Goal: Task Accomplishment & Management: Complete application form

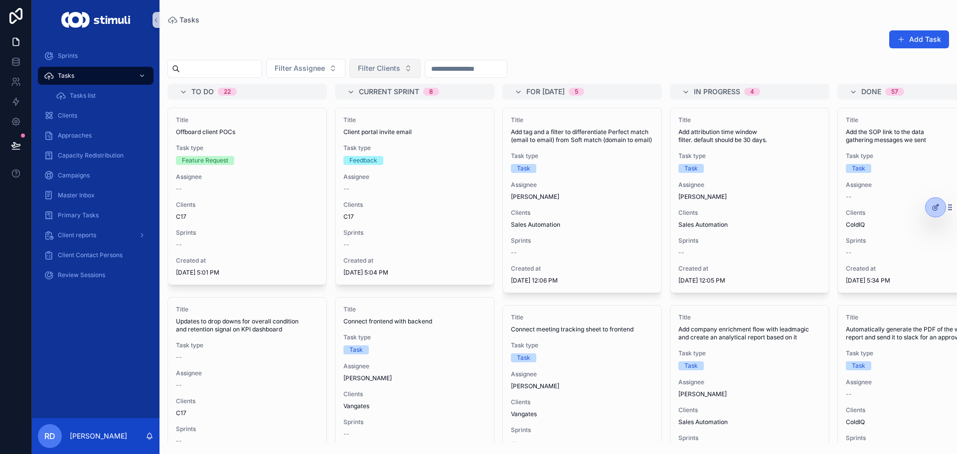
click at [421, 69] on button "Filter Clients" at bounding box center [384, 68] width 71 height 19
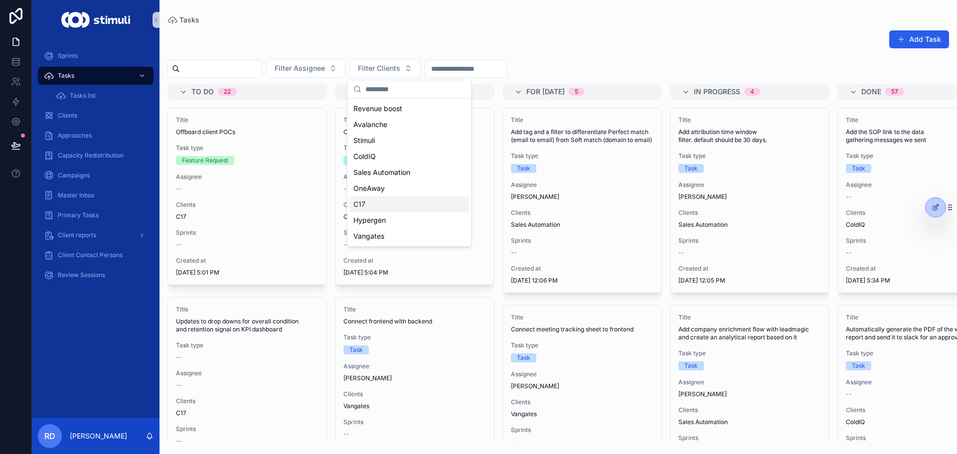
click at [406, 205] on div "C17" at bounding box center [409, 204] width 120 height 16
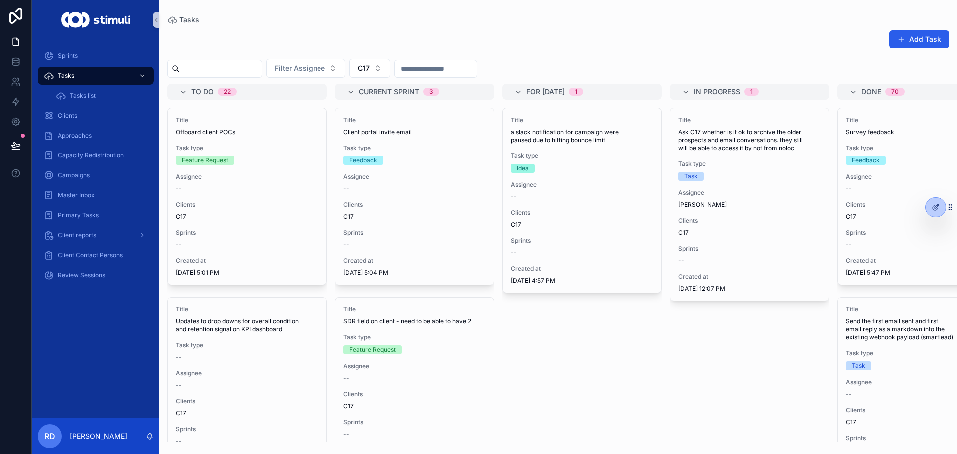
click at [395, 3] on div "Tasks Add Task Filter Assignee C17 To do 22 Title Offboard client POCs Task typ…" at bounding box center [557, 221] width 797 height 442
click at [372, 23] on div "Tasks" at bounding box center [557, 20] width 781 height 8
click at [513, 32] on div "Add Task" at bounding box center [557, 41] width 781 height 23
click at [552, 34] on div "Add Task" at bounding box center [557, 41] width 781 height 23
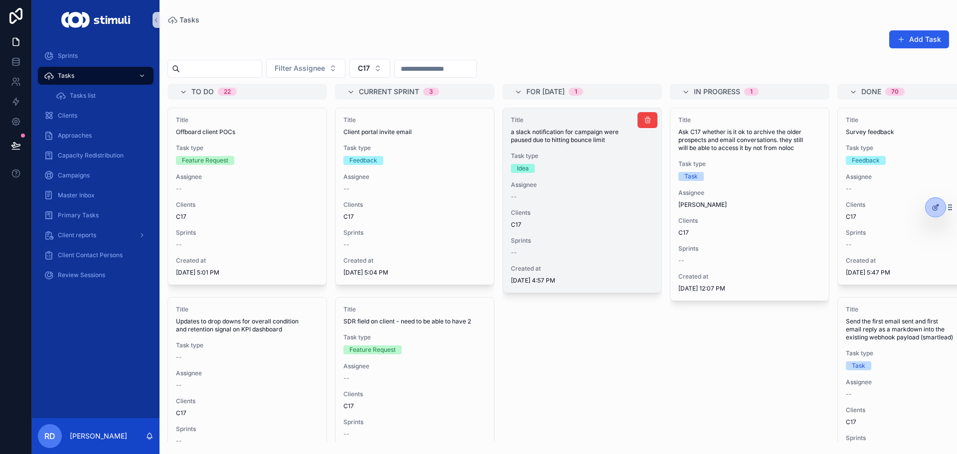
click at [643, 171] on div "Idea" at bounding box center [582, 168] width 142 height 9
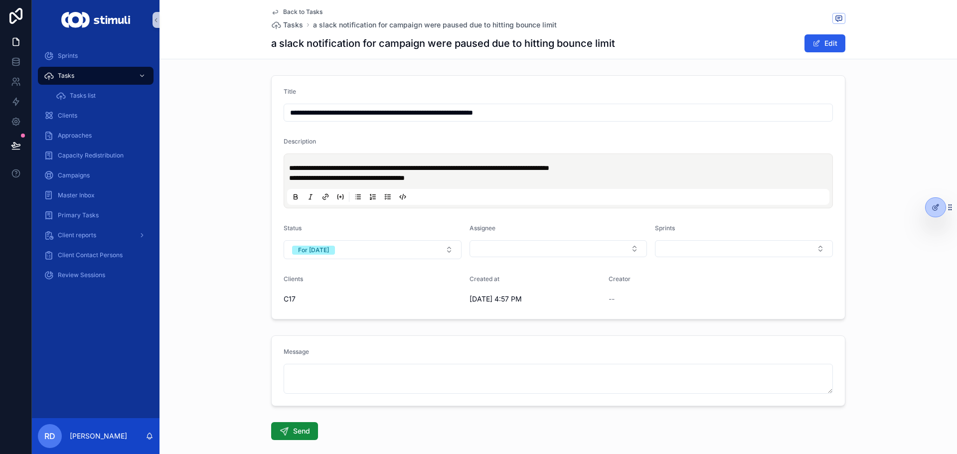
click at [283, 15] on span "Back to Tasks" at bounding box center [302, 12] width 39 height 8
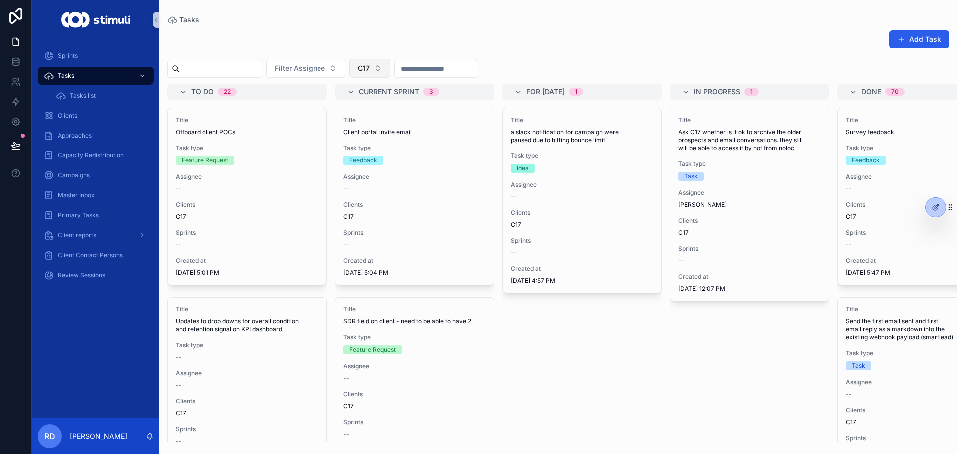
click at [390, 71] on button "C17" at bounding box center [369, 68] width 41 height 19
click at [378, 161] on div "ColdIQ" at bounding box center [395, 158] width 120 height 16
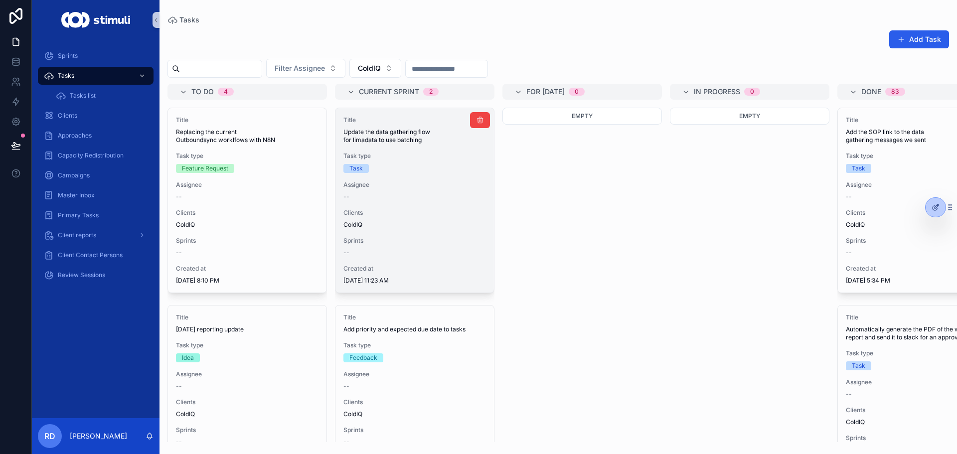
scroll to position [50, 0]
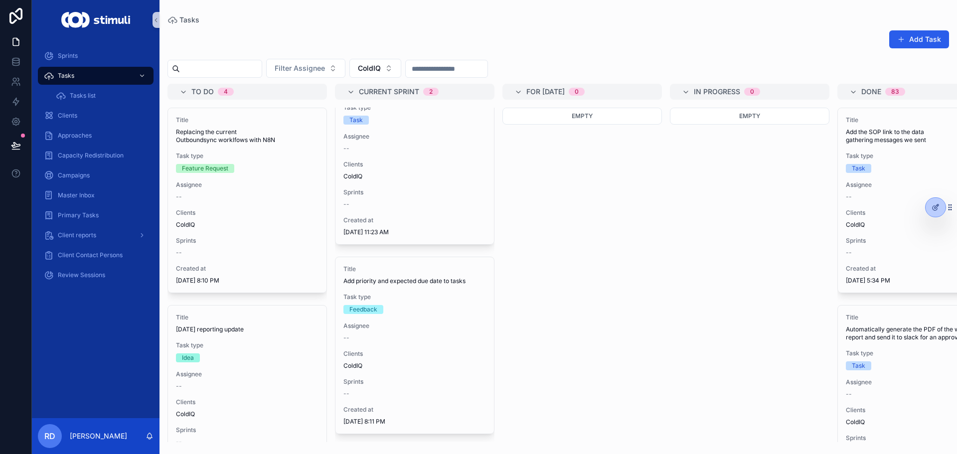
click at [535, 22] on div "Tasks" at bounding box center [557, 20] width 781 height 8
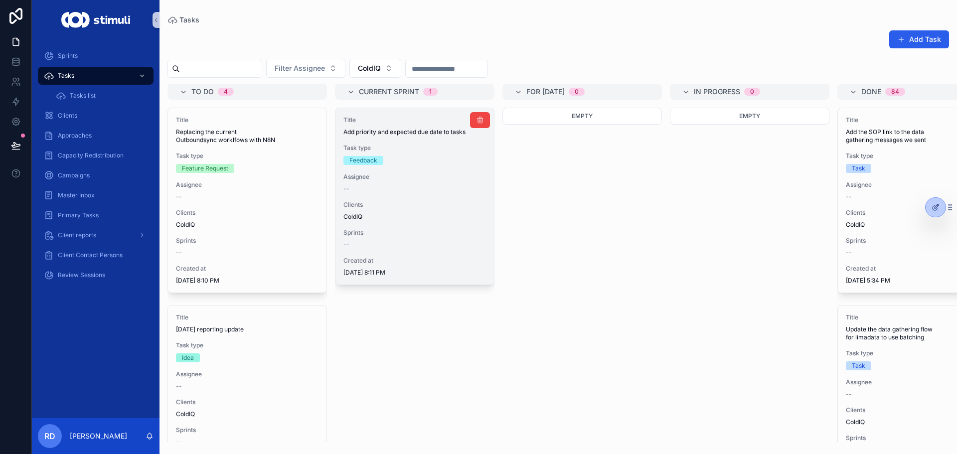
scroll to position [0, 0]
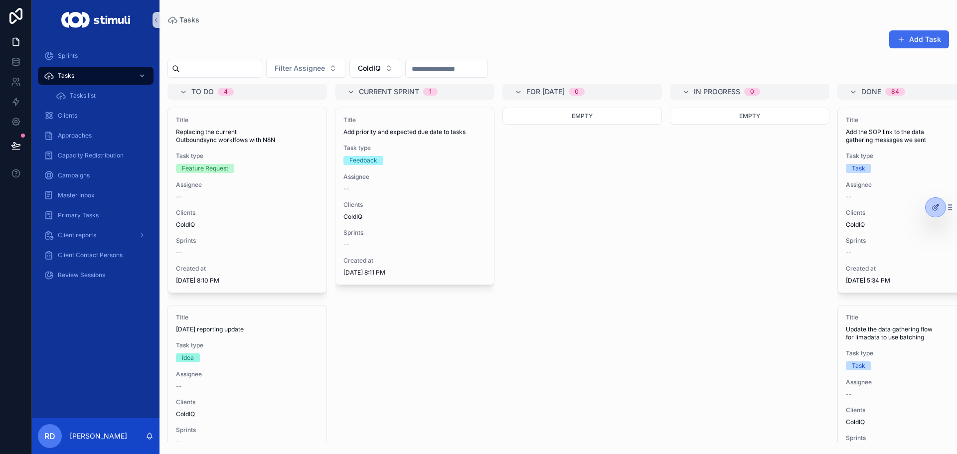
click at [942, 36] on button "Add Task" at bounding box center [919, 39] width 60 height 18
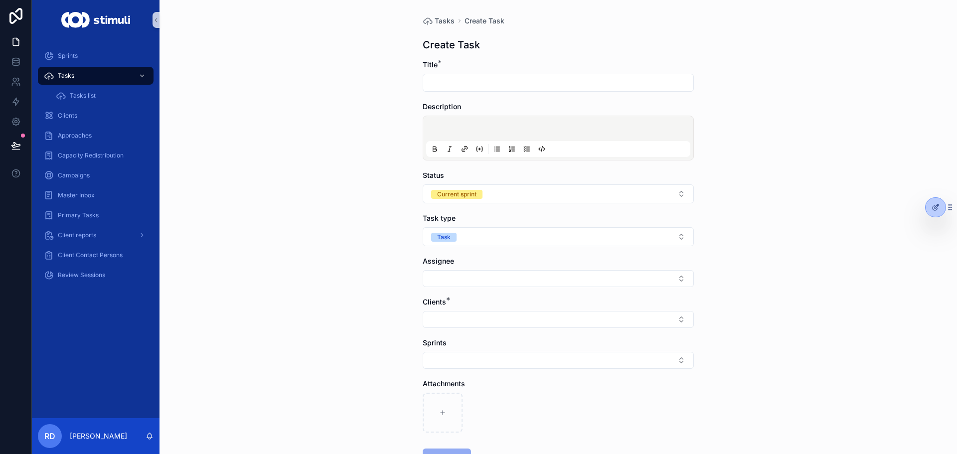
click at [485, 86] on input "scrollable content" at bounding box center [558, 83] width 270 height 14
click at [478, 273] on button "Select Button" at bounding box center [558, 278] width 271 height 17
click at [548, 80] on input "**********" at bounding box center [558, 83] width 270 height 14
type input "**********"
click at [451, 330] on form "**********" at bounding box center [558, 295] width 271 height 470
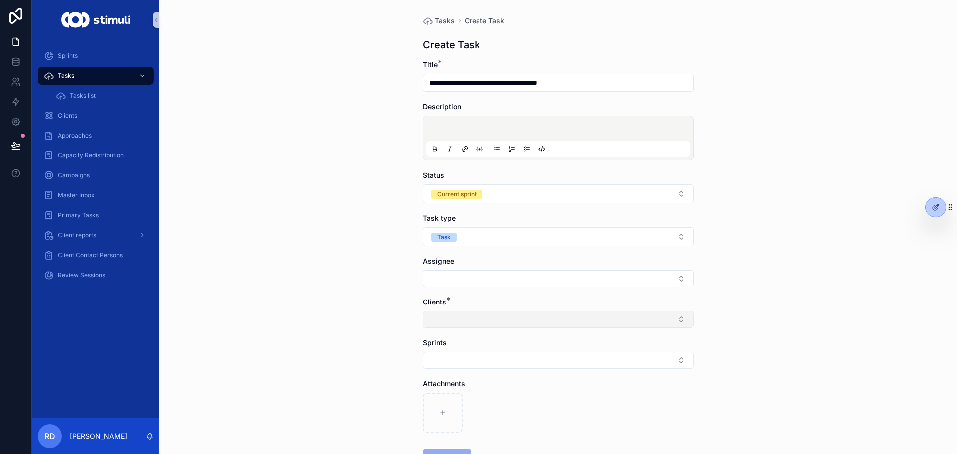
click at [460, 320] on button "Select Button" at bounding box center [558, 319] width 271 height 17
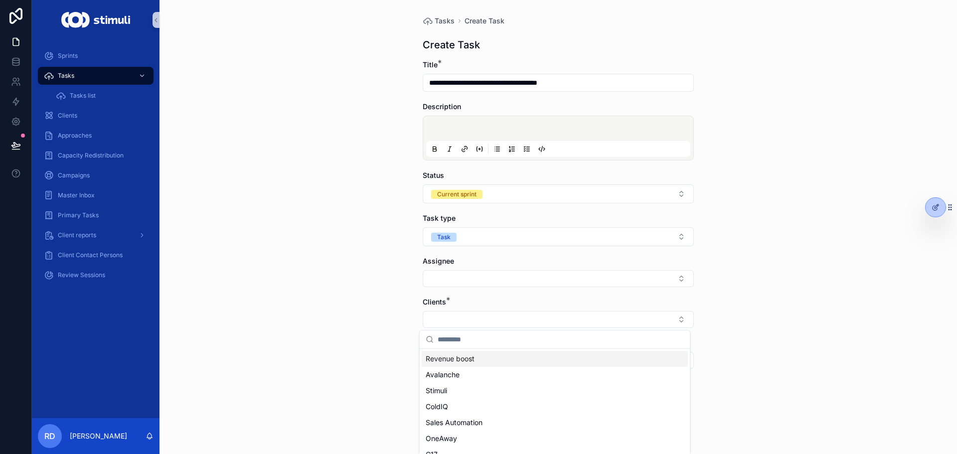
click at [468, 357] on span "Revenue boost" at bounding box center [450, 359] width 49 height 10
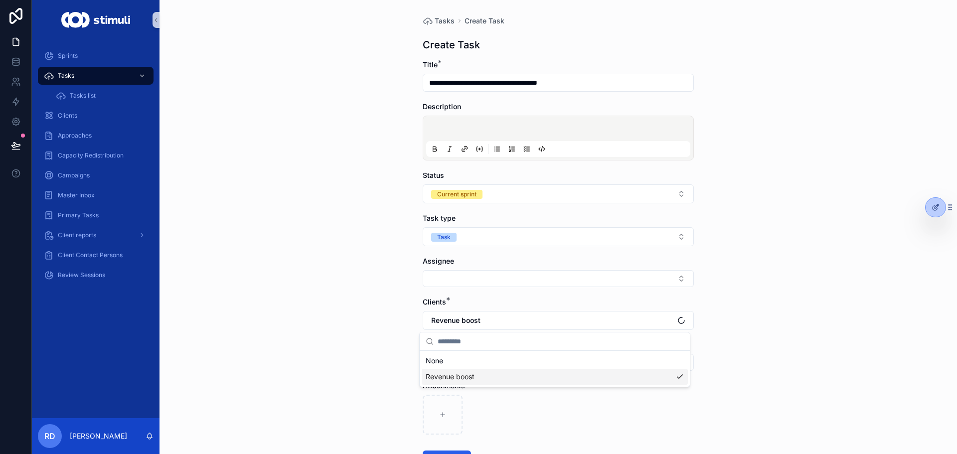
click at [357, 291] on div "**********" at bounding box center [557, 227] width 797 height 454
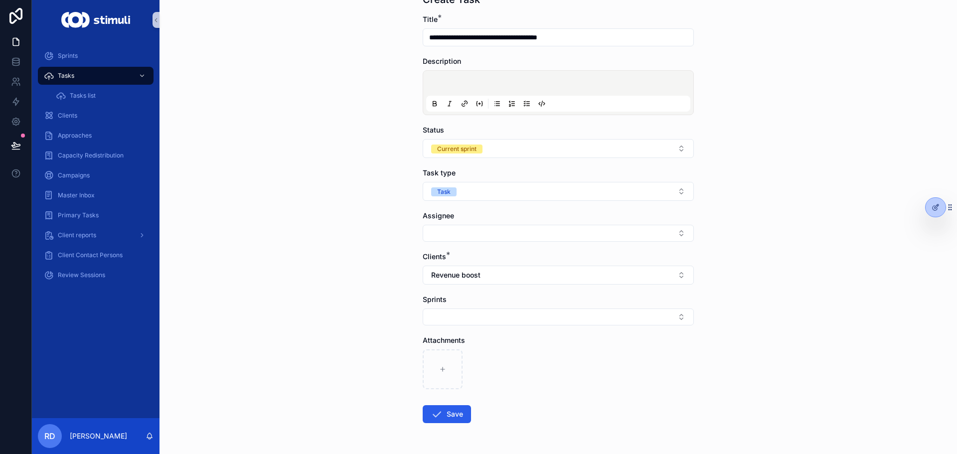
scroll to position [78, 0]
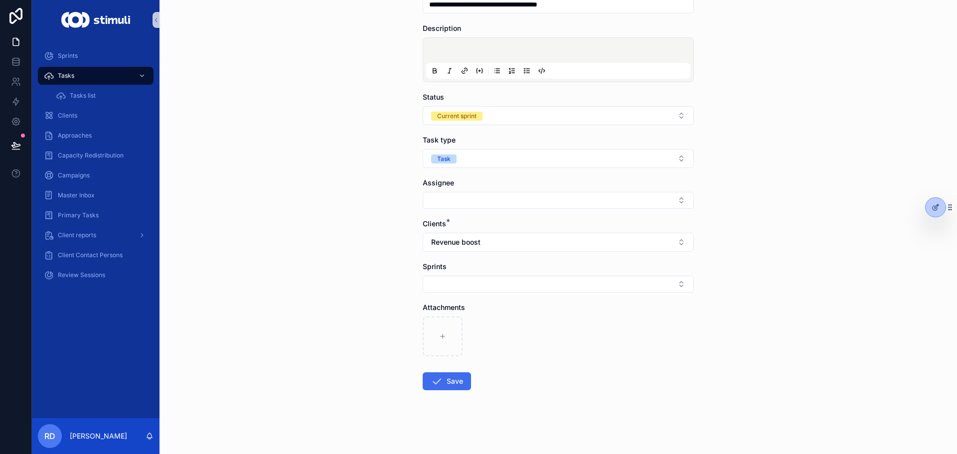
click at [451, 378] on button "Save" at bounding box center [447, 381] width 48 height 18
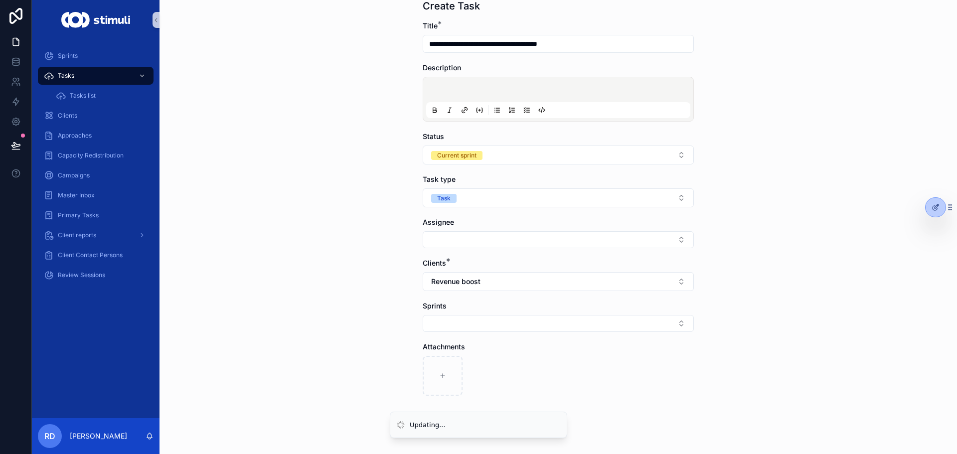
scroll to position [0, 0]
